Goal: Ask a question

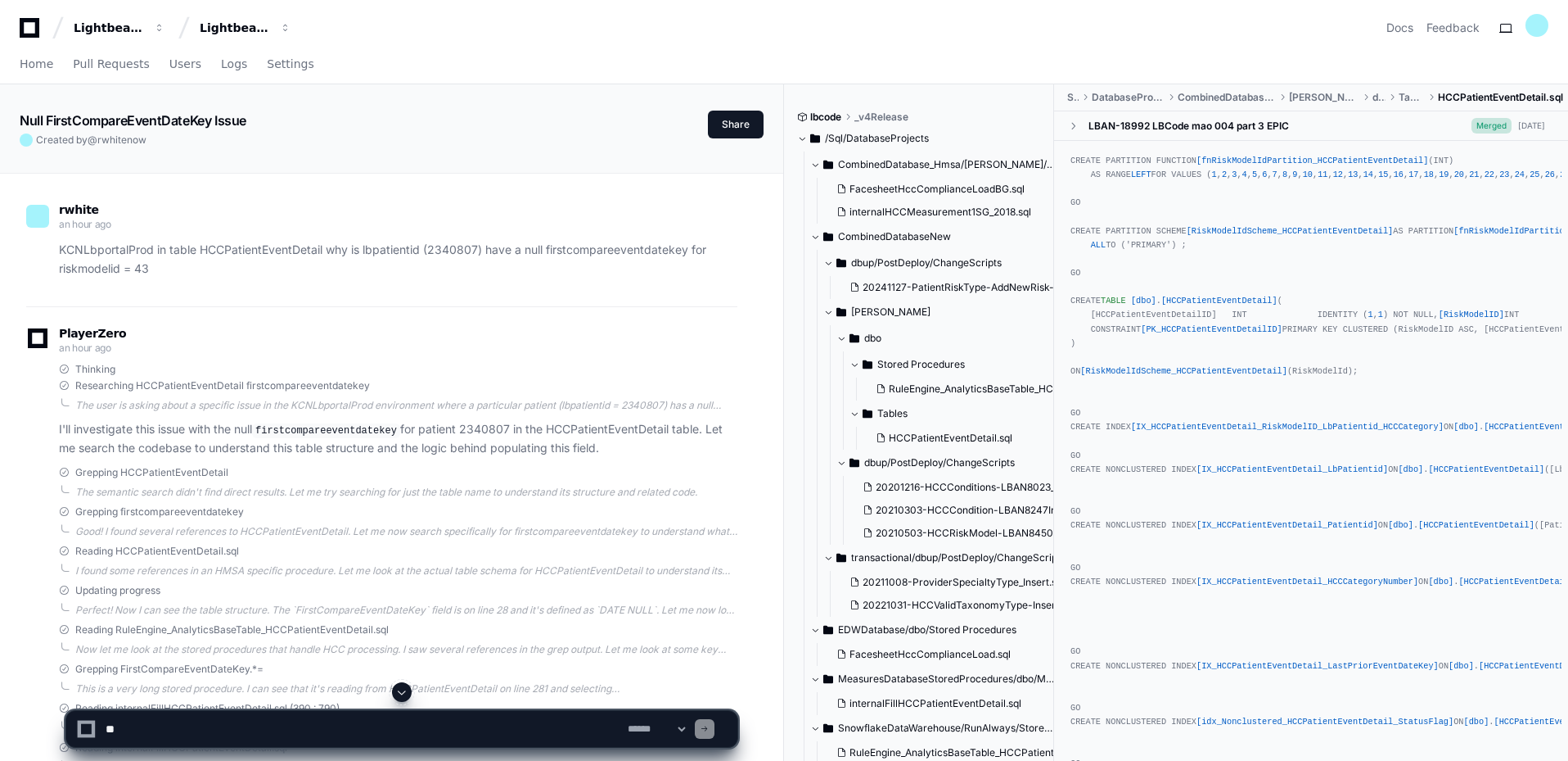
click at [750, 120] on button "Share" at bounding box center [736, 124] width 56 height 28
click at [542, 249] on p "KCNLbportalProd in table HCCPatientEventDetail why is lbpatientid (2340807) hav…" at bounding box center [397, 260] width 679 height 38
click at [727, 131] on button "Share" at bounding box center [736, 124] width 56 height 28
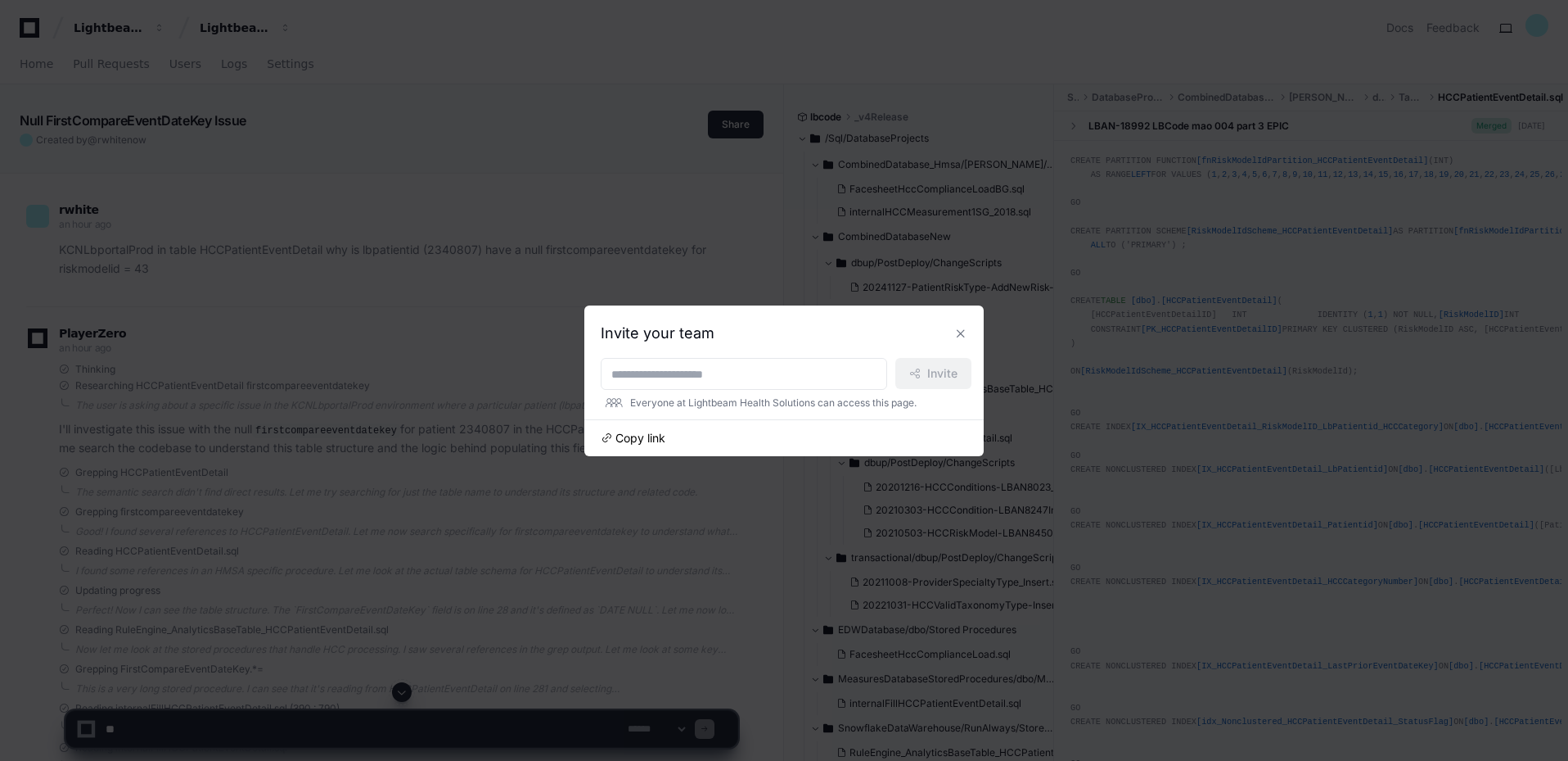
click at [657, 434] on span "Copy link" at bounding box center [640, 438] width 50 height 16
click at [964, 335] on button at bounding box center [961, 333] width 26 height 26
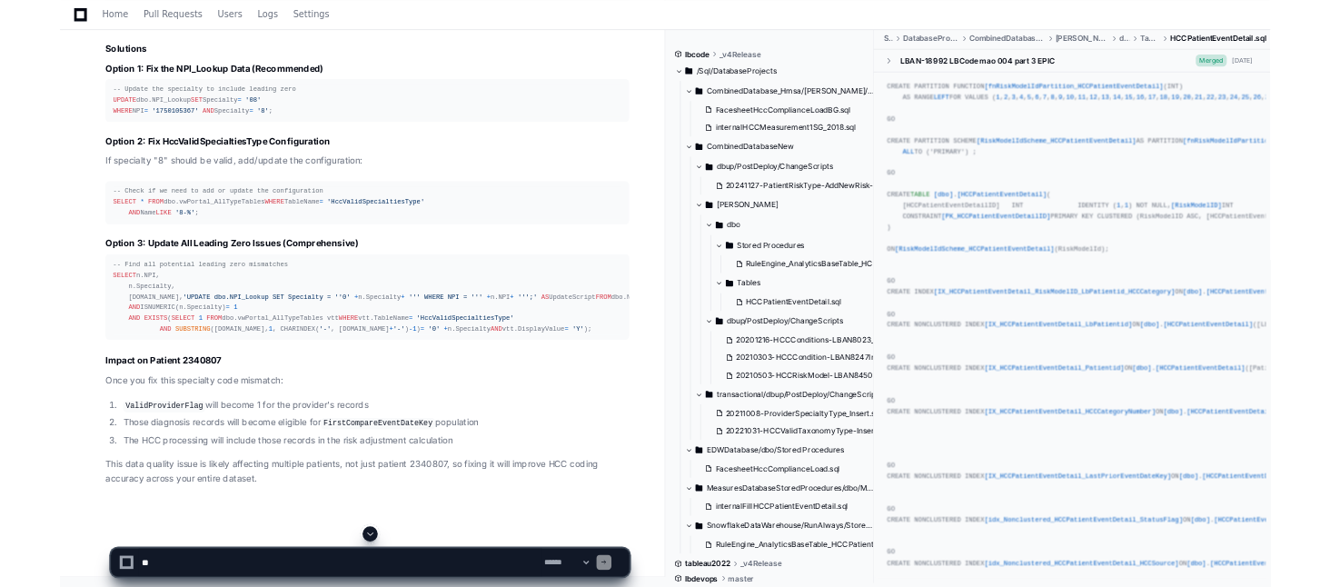
scroll to position [24456, 0]
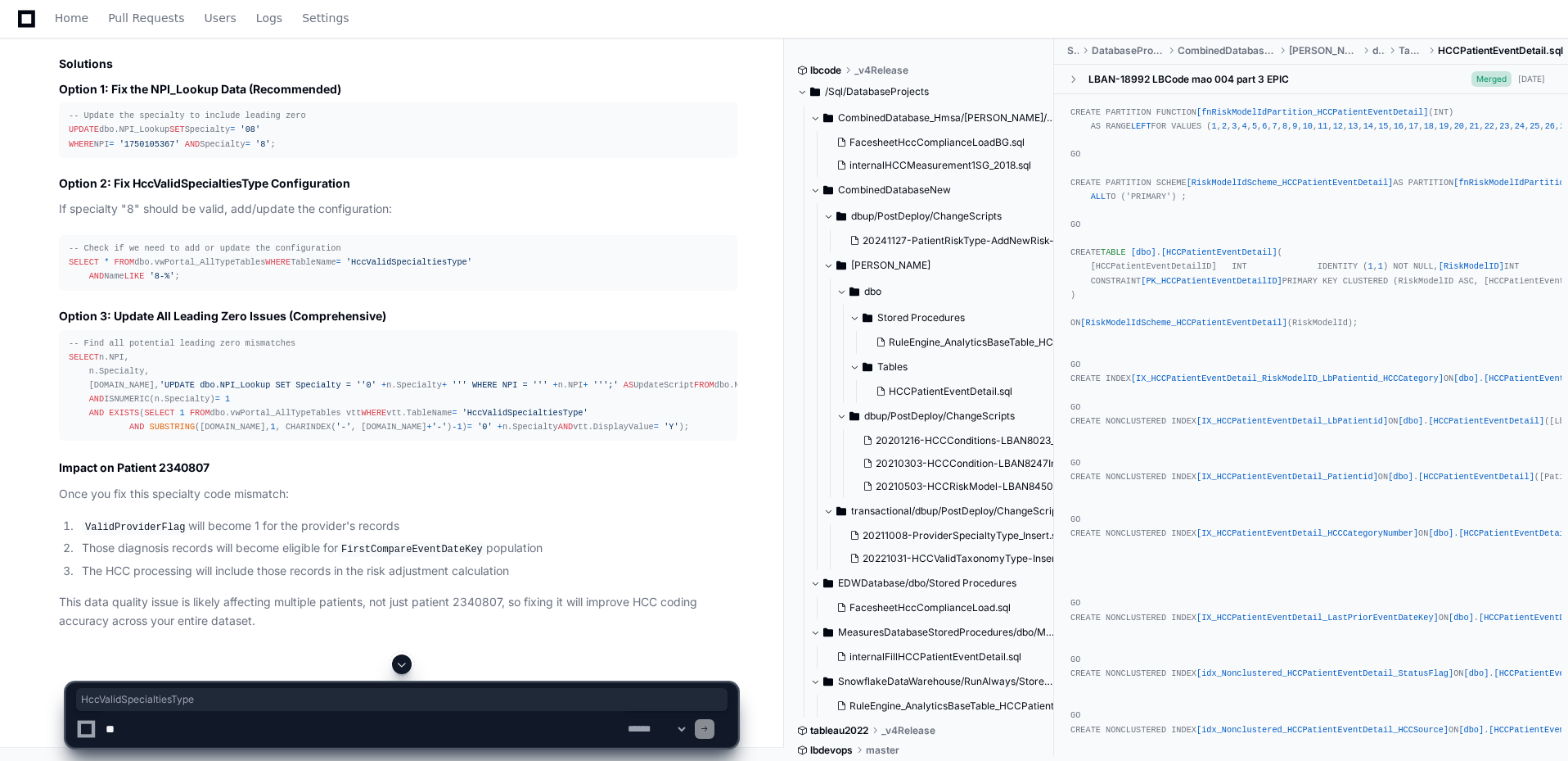
drag, startPoint x: 397, startPoint y: 291, endPoint x: 275, endPoint y: 293, distance: 122.0
copy code "HccValidSpecialtiesType"
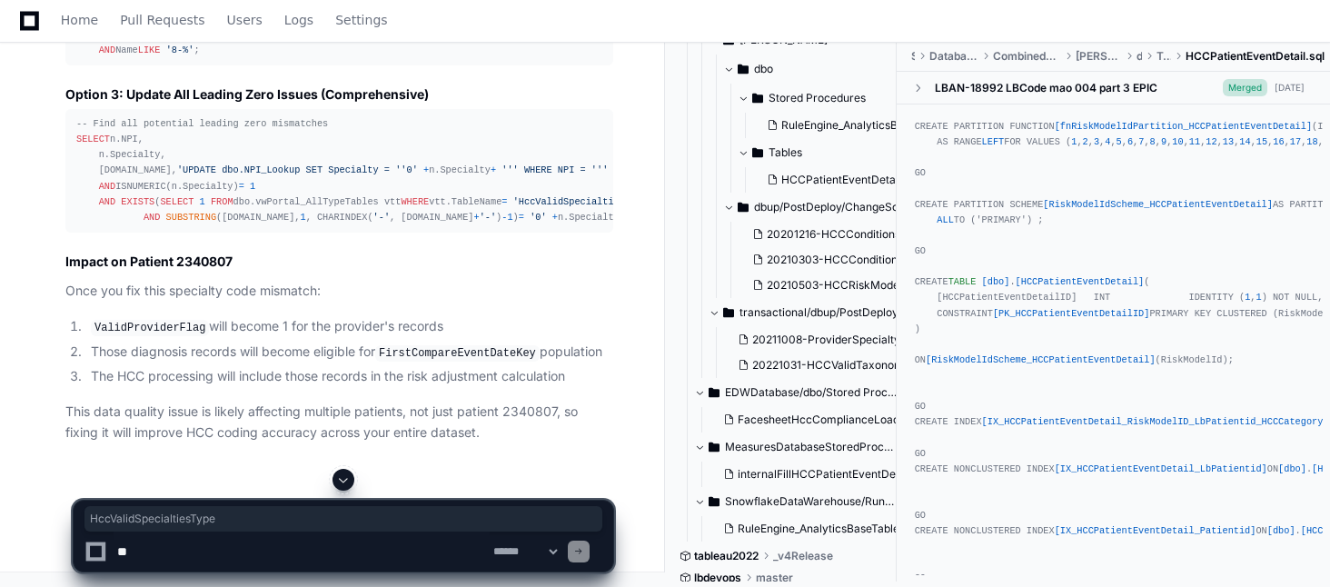
scroll to position [369, 0]
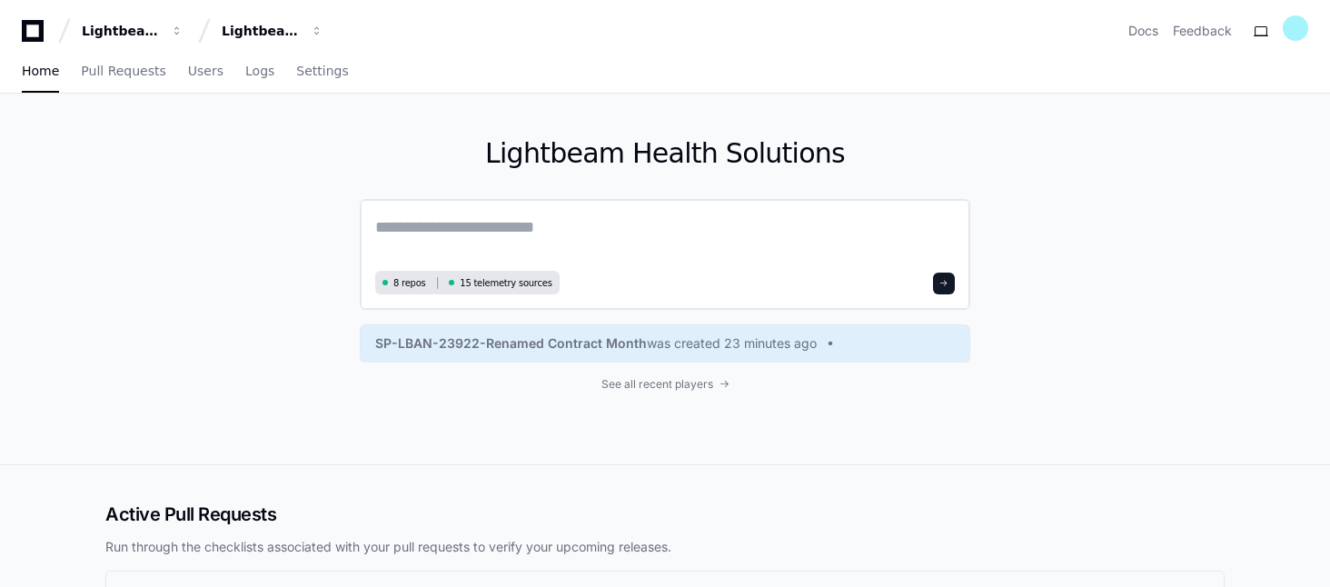
click at [480, 224] on textarea at bounding box center [665, 239] width 580 height 51
type textarea "**********"
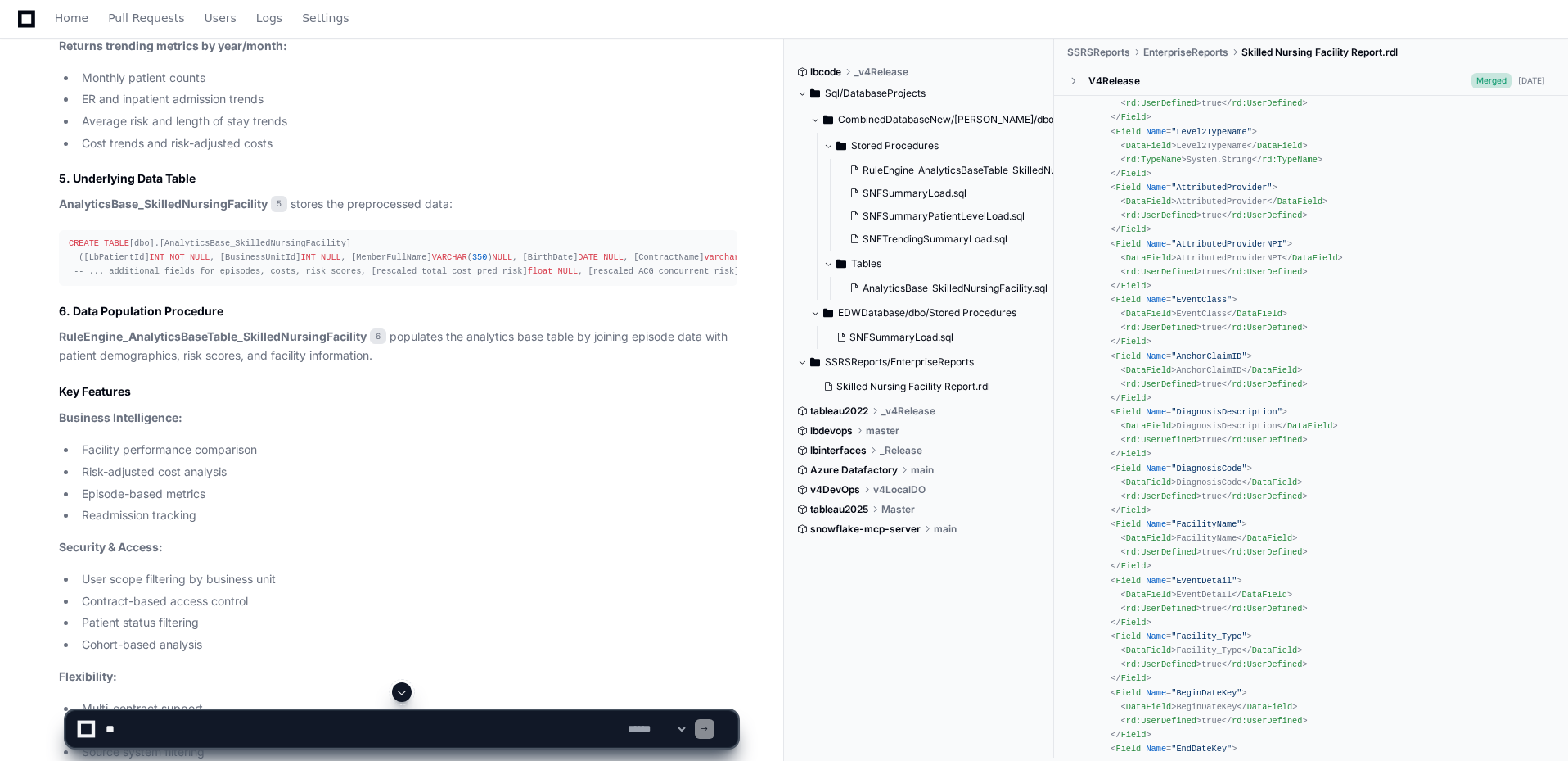
scroll to position [2048, 0]
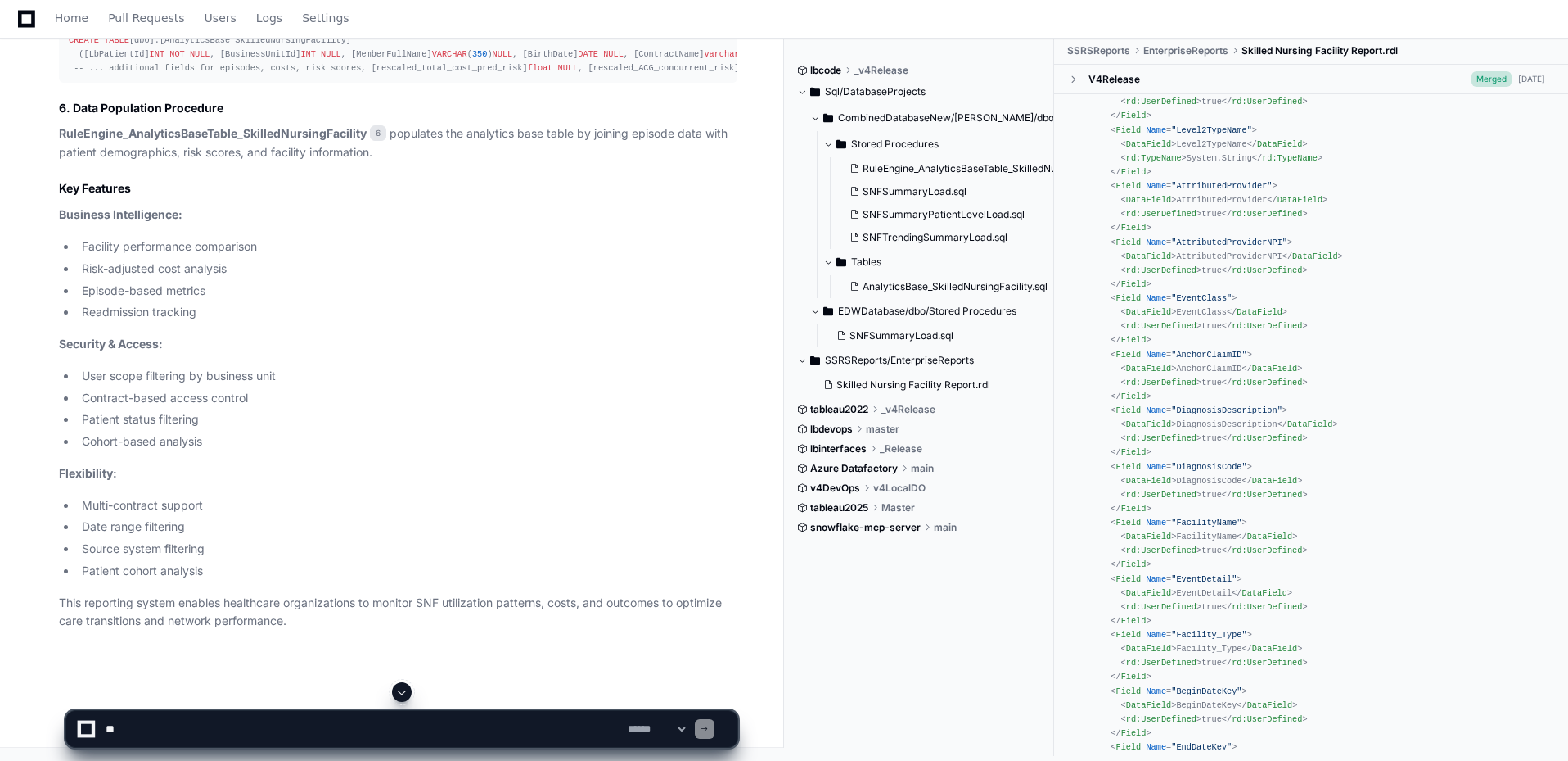
drag, startPoint x: 232, startPoint y: 747, endPoint x: 246, endPoint y: 683, distance: 65.5
click at [231, 528] on textarea at bounding box center [364, 729] width 523 height 36
type textarea "**********"
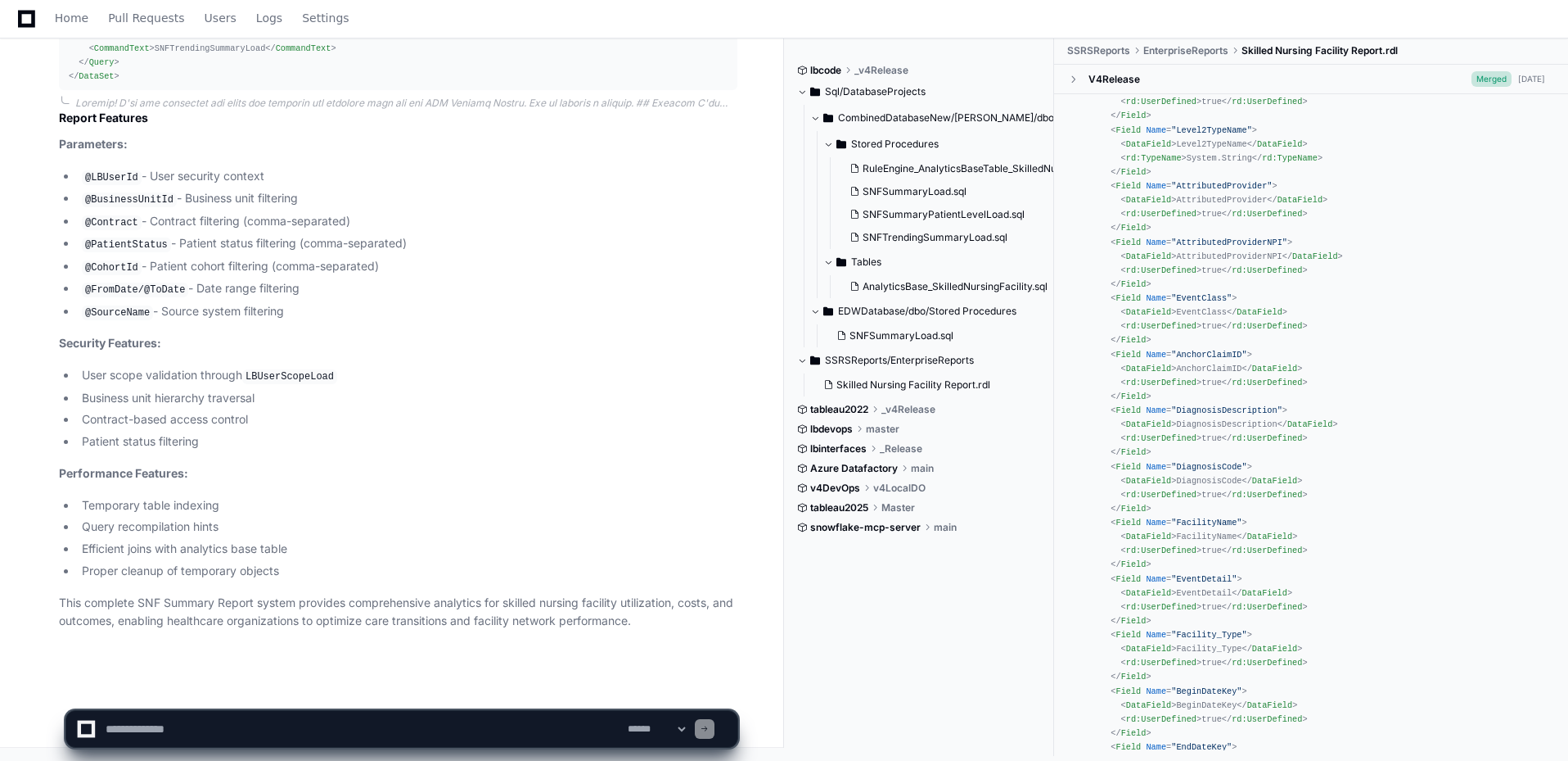
scroll to position [13739, 0]
click at [199, 528] on textarea at bounding box center [364, 729] width 523 height 36
type textarea "**********"
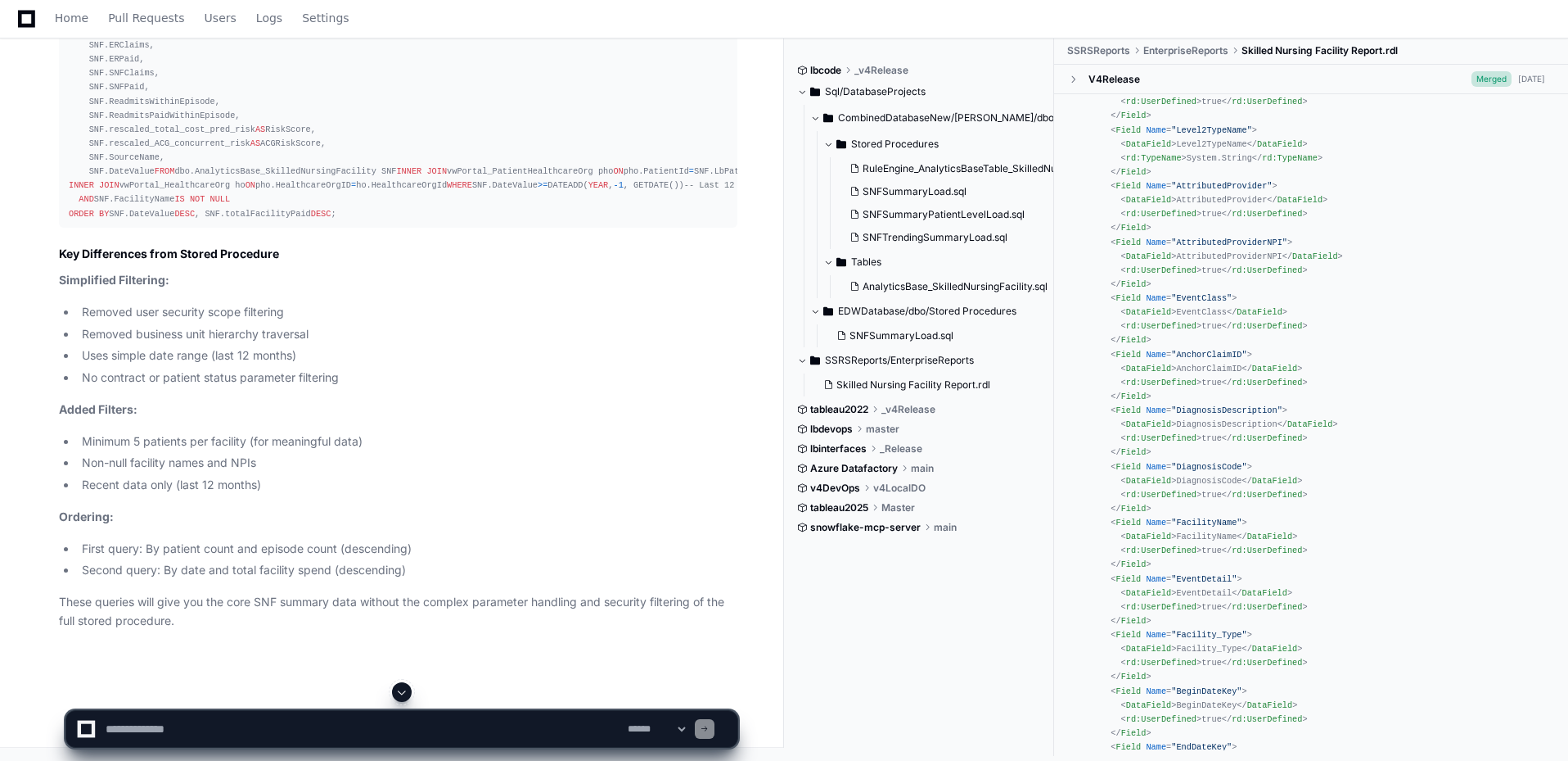
scroll to position [14705, 0]
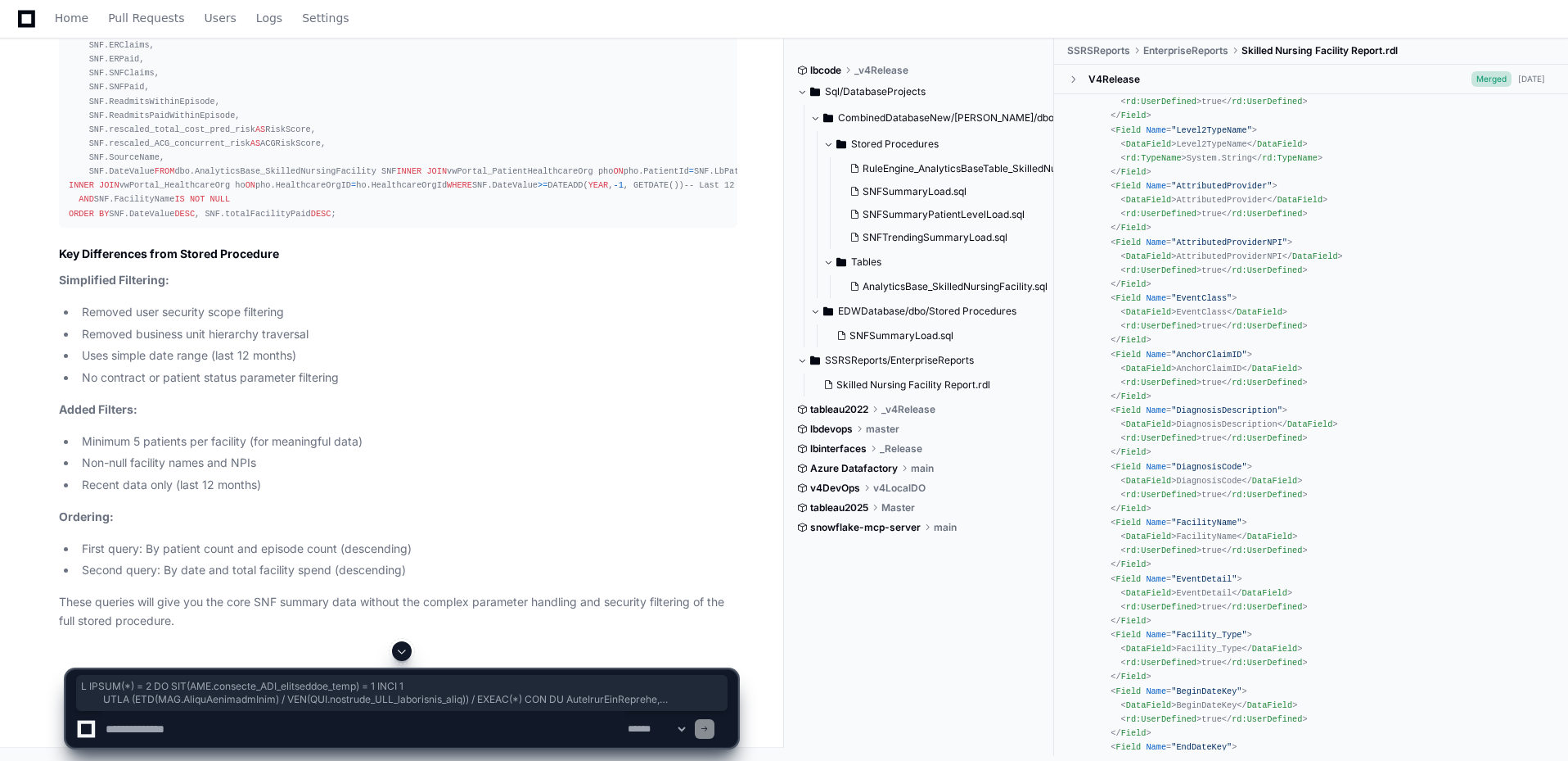
drag, startPoint x: 470, startPoint y: 346, endPoint x: 125, endPoint y: 96, distance: 426.1
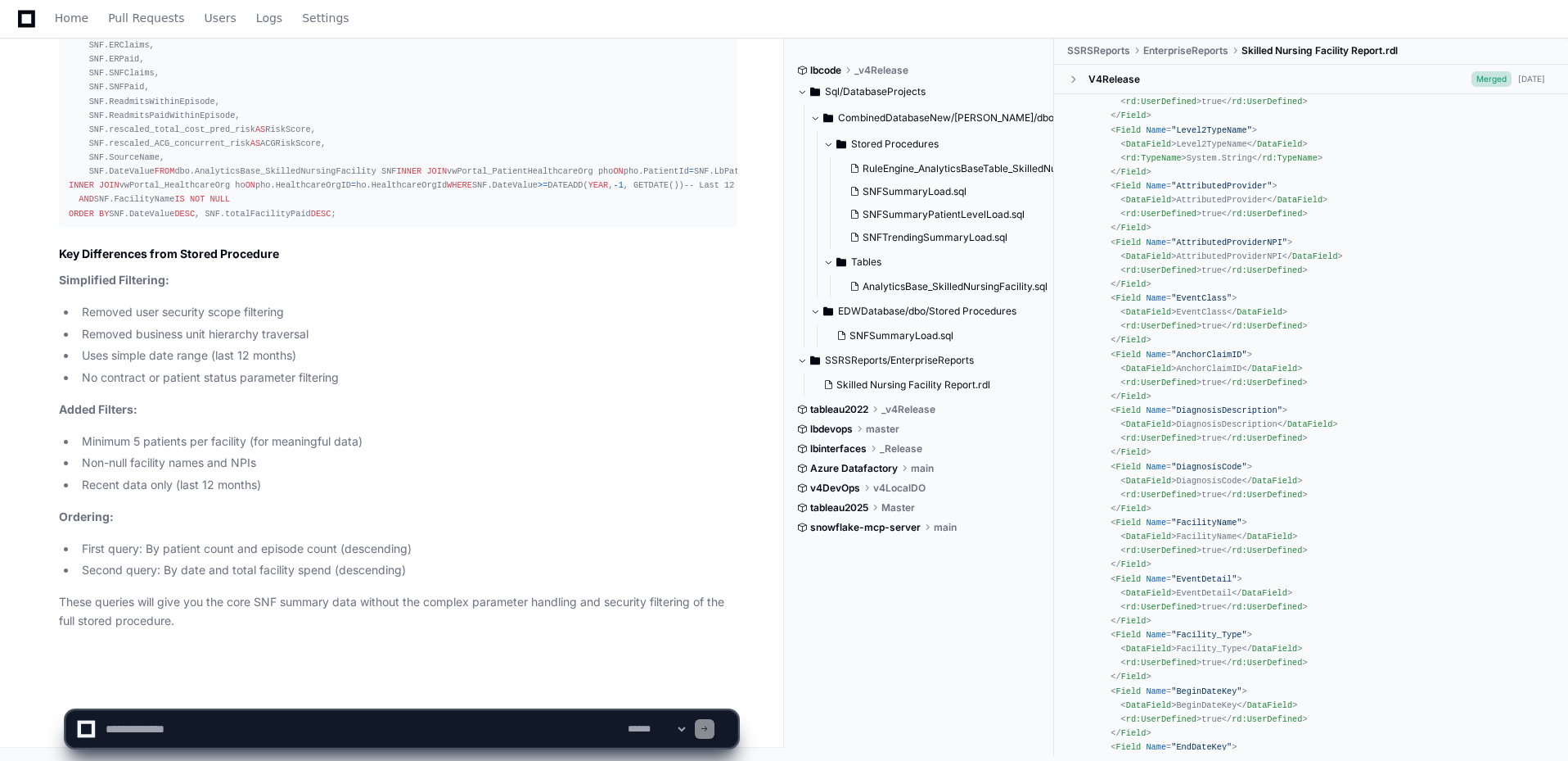
click at [276, 528] on textarea at bounding box center [364, 729] width 523 height 36
click at [491, 528] on textarea at bounding box center [364, 729] width 523 height 36
click at [332, 499] on article "I'll provide you with a SELECT statement that returns the top 100 records from …" at bounding box center [397, 69] width 679 height 1123
click at [445, 528] on textarea at bounding box center [364, 729] width 523 height 36
type textarea "**********"
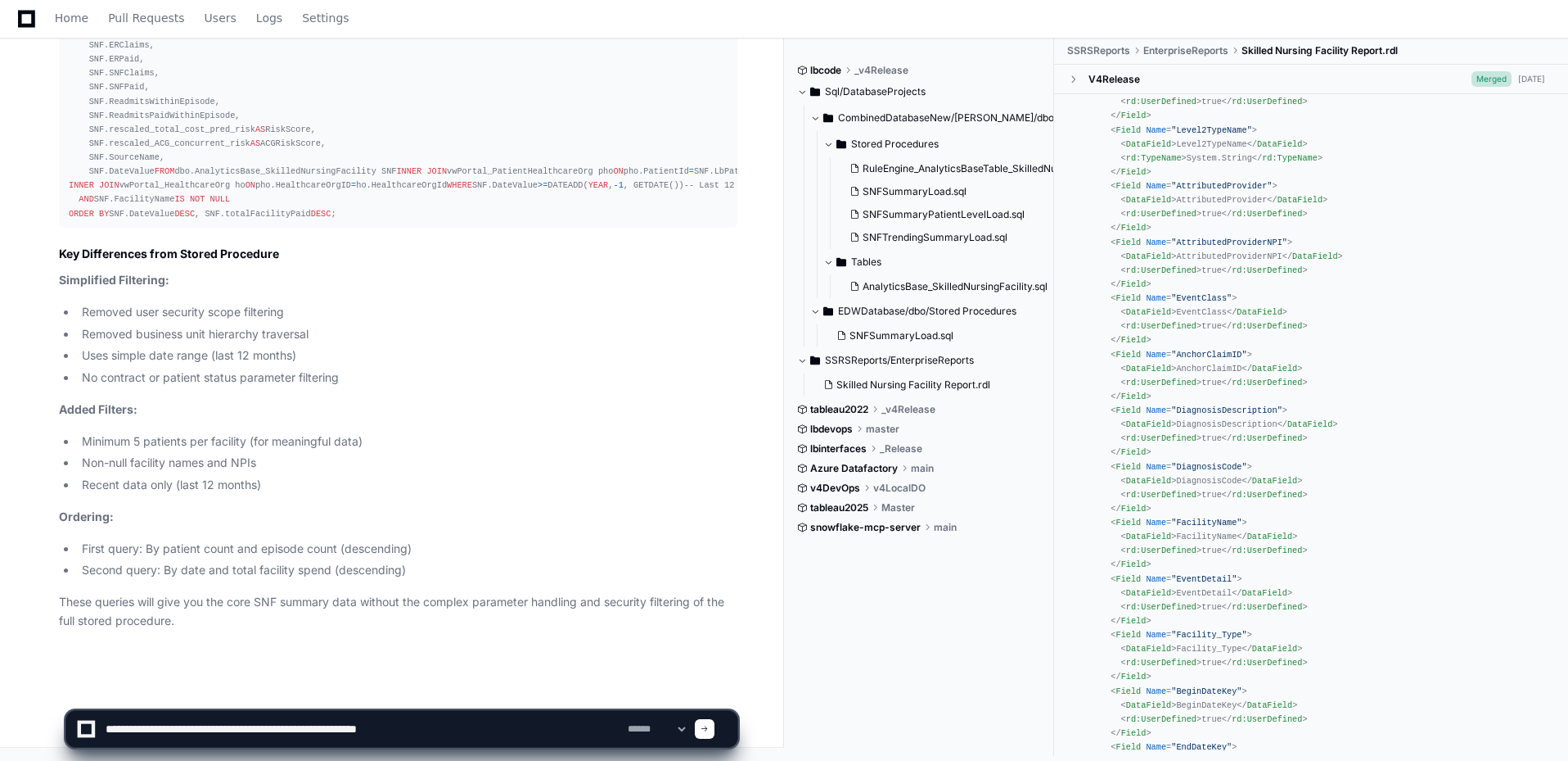
click at [730, 528] on div "**********" at bounding box center [402, 729] width 673 height 38
click at [709, 528] on span at bounding box center [705, 729] width 8 height 8
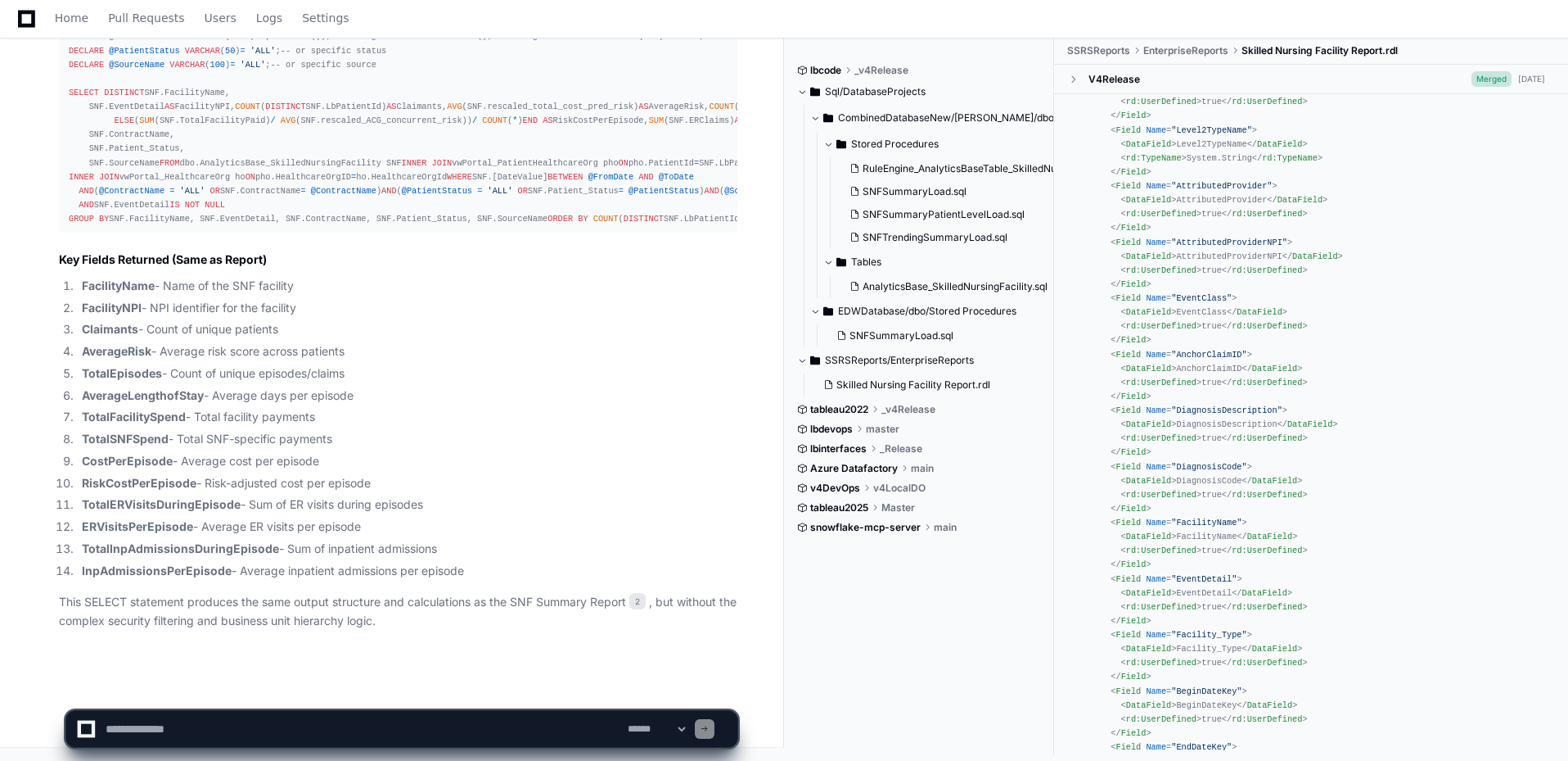
scroll to position [17103, 0]
click at [199, 528] on textarea at bounding box center [364, 729] width 523 height 36
drag, startPoint x: 296, startPoint y: 732, endPoint x: 314, endPoint y: 740, distance: 19.7
click at [295, 528] on textarea at bounding box center [364, 729] width 523 height 36
type textarea "**********"
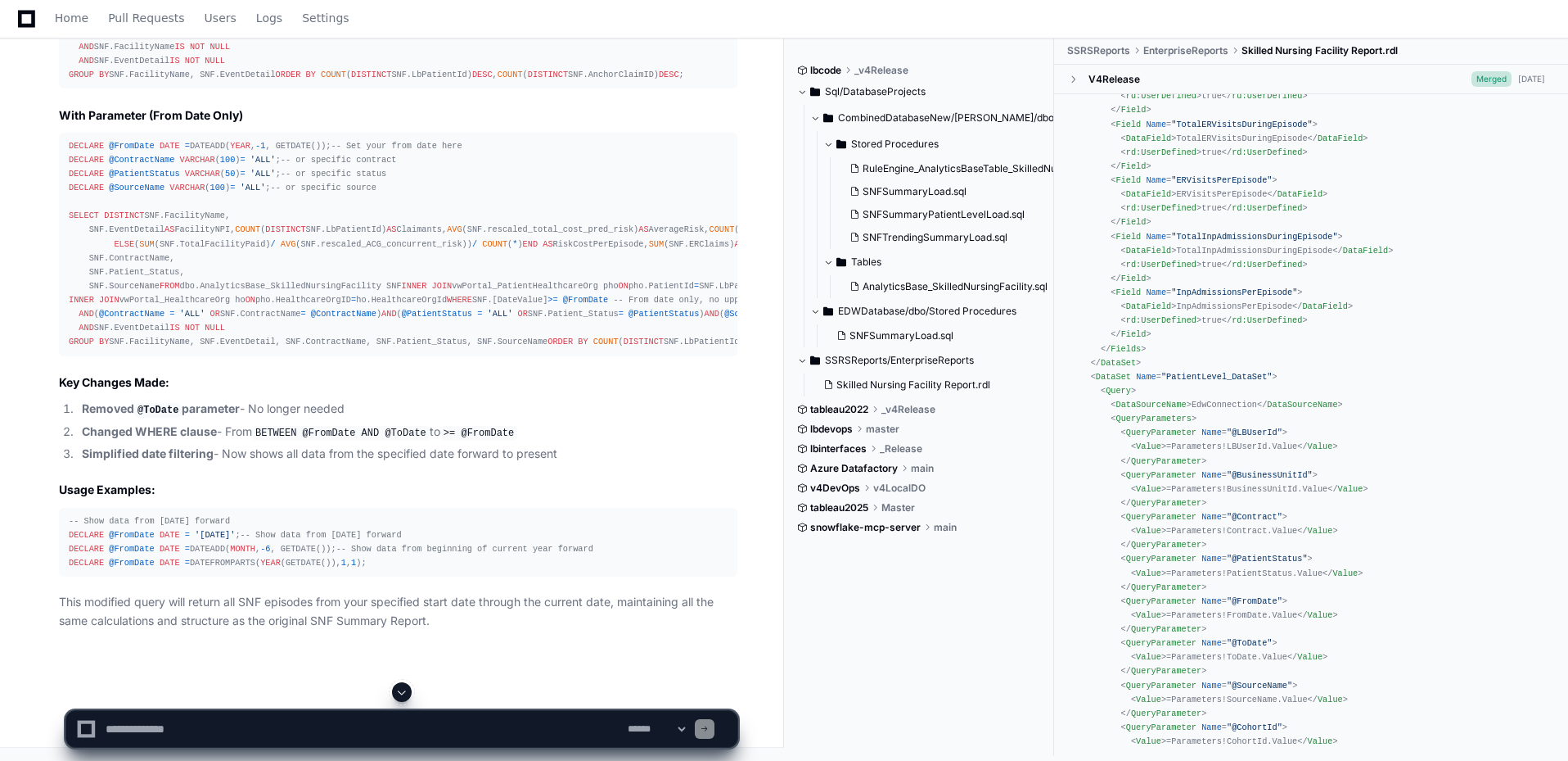
scroll to position [16729, 0]
click at [269, 528] on textarea at bounding box center [364, 729] width 523 height 36
type textarea "**********"
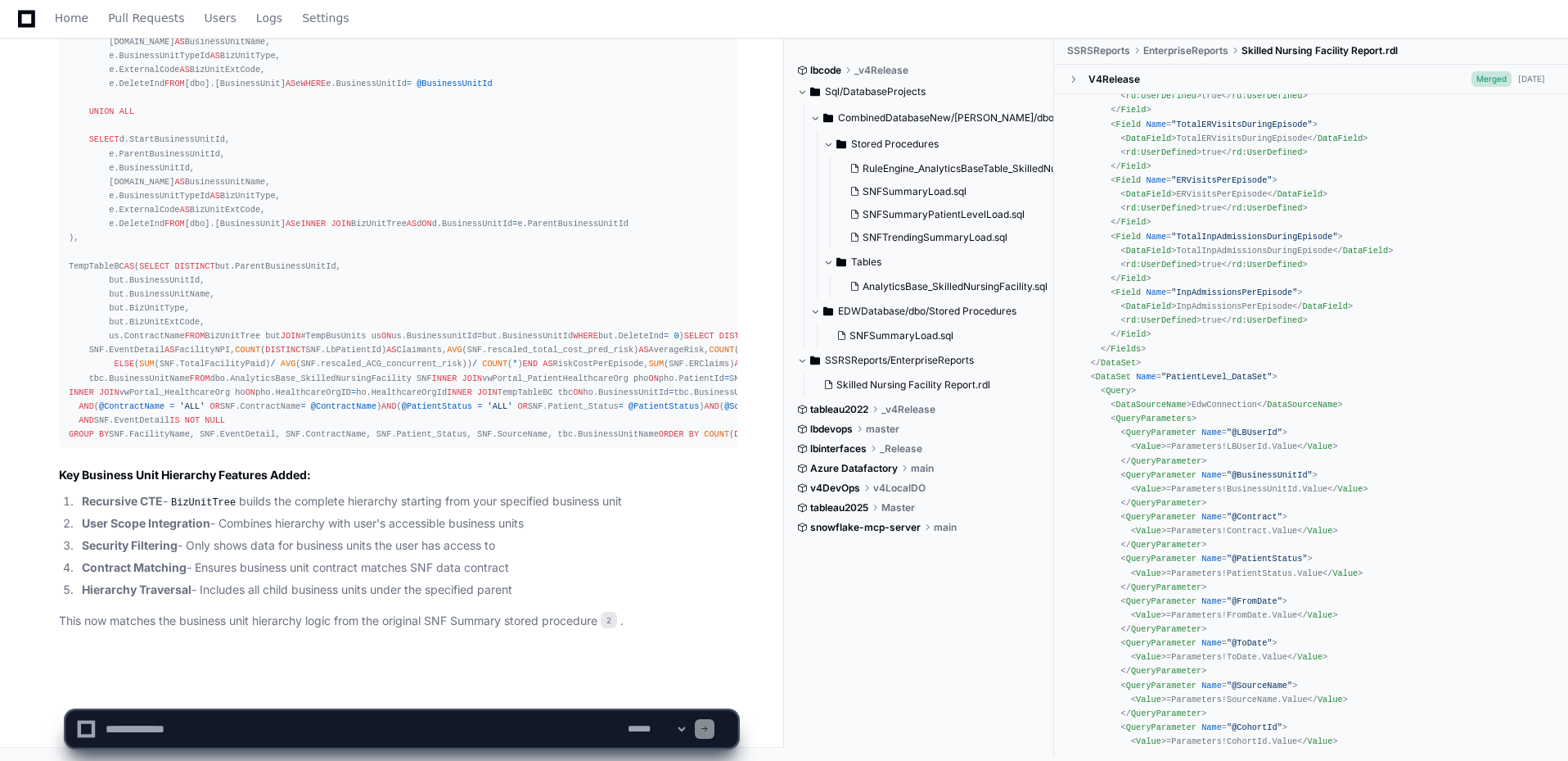
scroll to position [21771, 0]
